Goal: Information Seeking & Learning: Learn about a topic

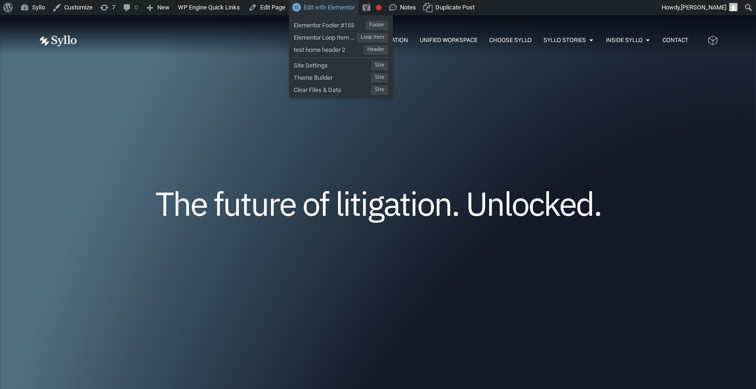
click at [317, 6] on span "Edit with Elementor" at bounding box center [329, 7] width 51 height 7
click at [327, 51] on span "test home header 2" at bounding box center [329, 49] width 70 height 12
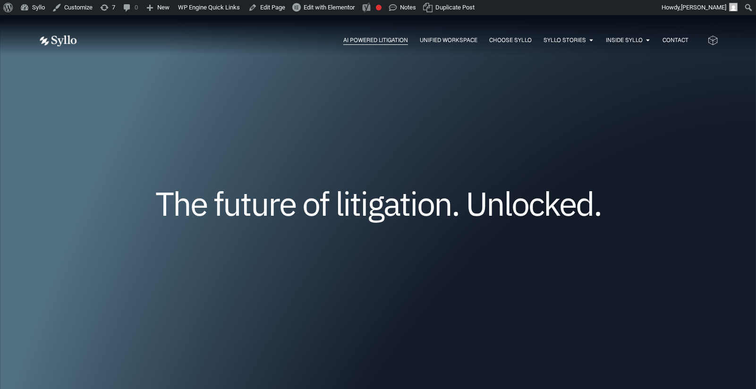
click at [358, 36] on span "AI Powered Litigation" at bounding box center [375, 40] width 65 height 9
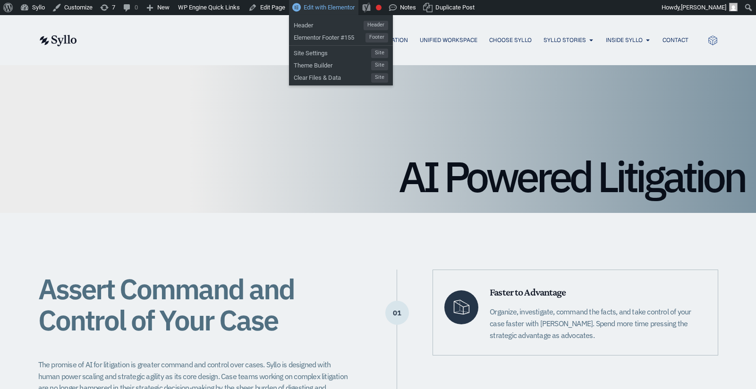
click at [332, 9] on span "Edit with Elementor" at bounding box center [329, 7] width 51 height 7
click at [330, 34] on span "Elementor Footer #155" at bounding box center [330, 36] width 72 height 12
click at [308, 25] on span "Header" at bounding box center [329, 24] width 70 height 12
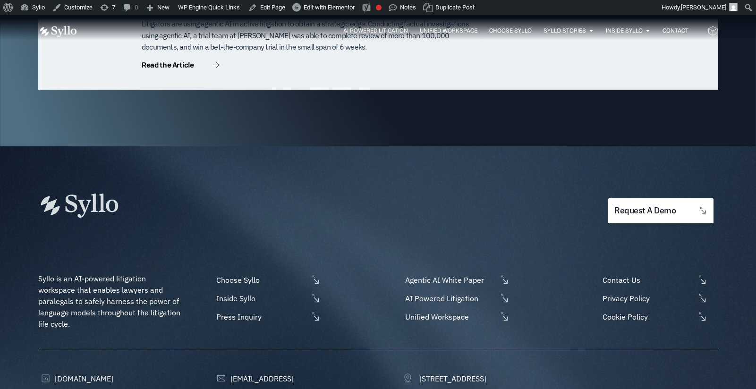
scroll to position [3040, 0]
click at [65, 30] on img at bounding box center [57, 32] width 39 height 12
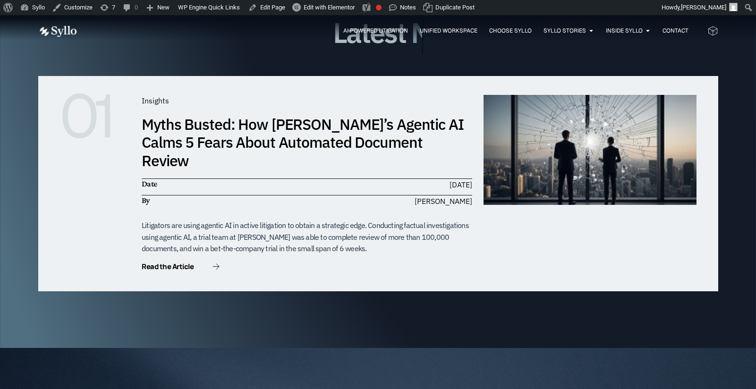
scroll to position [2659, 0]
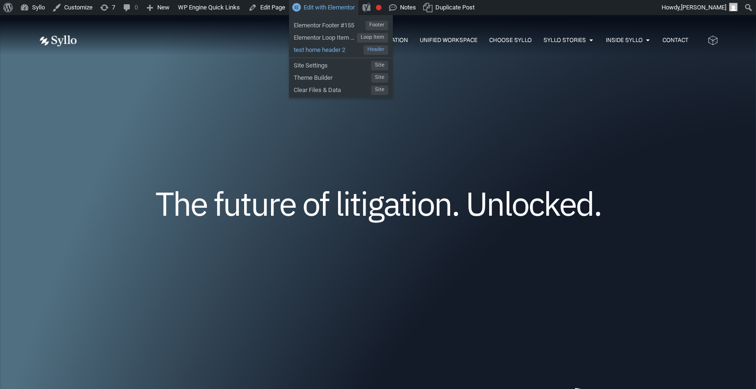
click at [323, 45] on span "test home header 2" at bounding box center [329, 49] width 70 height 12
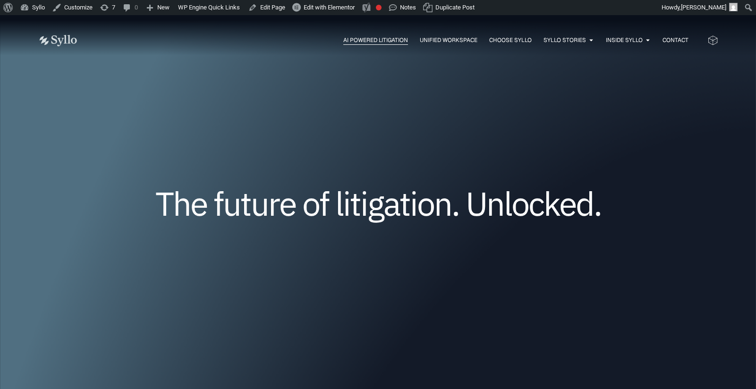
click at [359, 41] on span "AI Powered Litigation" at bounding box center [375, 40] width 65 height 9
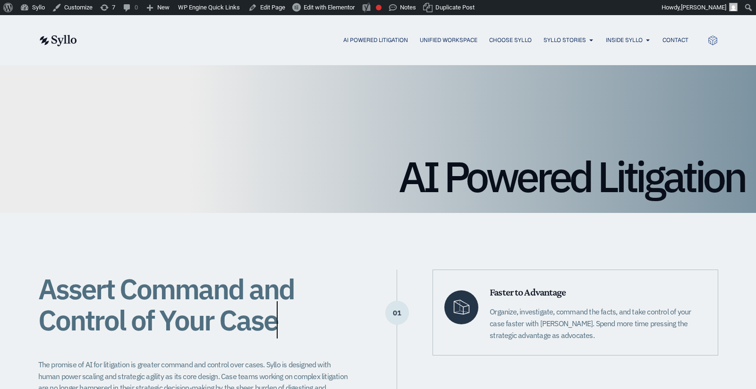
click at [62, 44] on img at bounding box center [57, 40] width 39 height 11
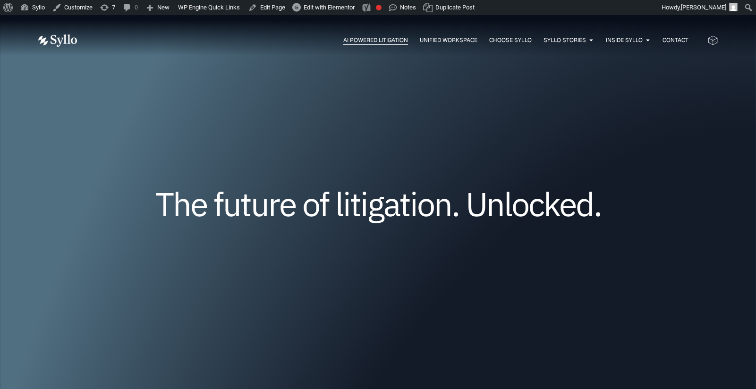
click at [390, 39] on span "AI Powered Litigation" at bounding box center [375, 40] width 65 height 9
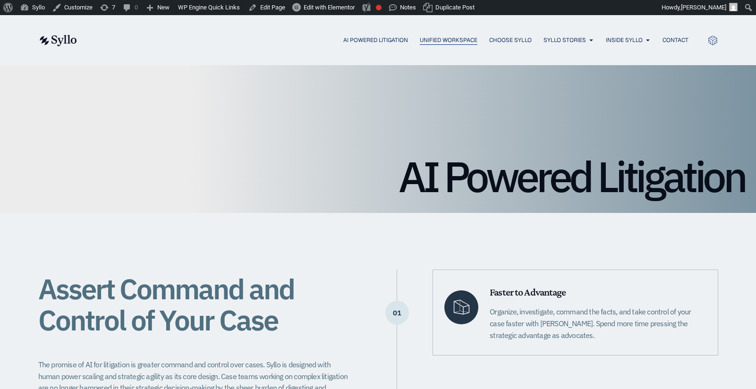
scroll to position [0, 0]
click at [60, 37] on img at bounding box center [57, 40] width 39 height 11
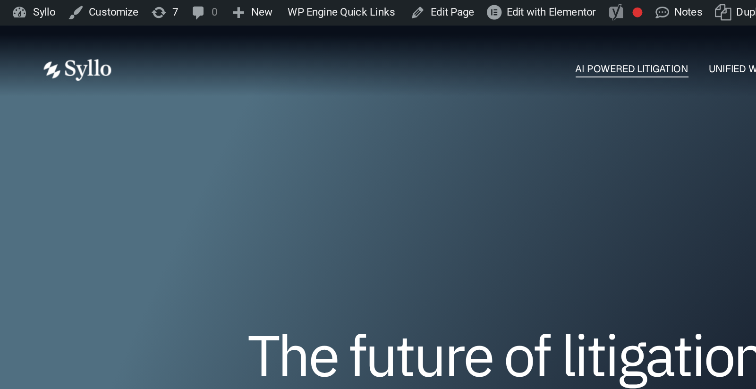
click at [357, 37] on span "AI Powered Litigation" at bounding box center [375, 40] width 65 height 9
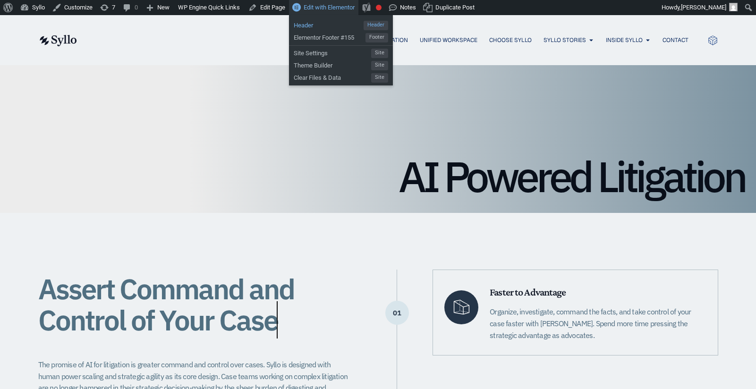
click at [311, 25] on span "Header" at bounding box center [329, 24] width 70 height 12
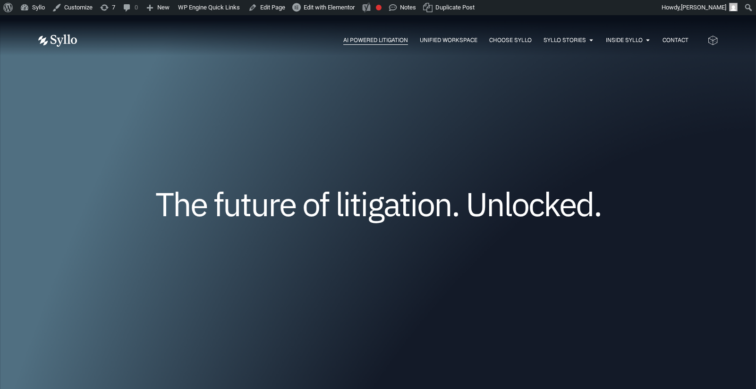
click at [368, 39] on span "AI Powered Litigation" at bounding box center [375, 40] width 65 height 9
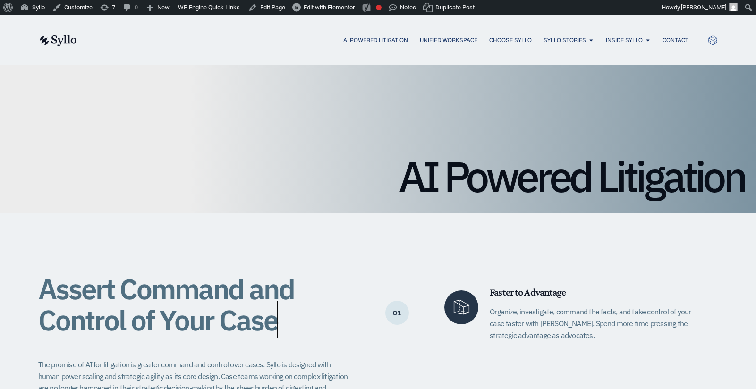
click at [55, 38] on img at bounding box center [57, 40] width 39 height 11
